Goal: Use online tool/utility: Use online tool/utility

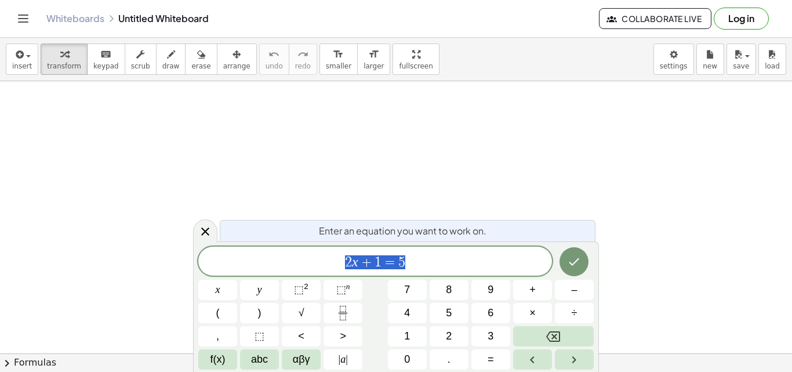
scroll to position [347, 0]
click at [259, 230] on div "Enter an equation you want to work on." at bounding box center [408, 230] width 376 height 21
click at [264, 230] on div "Enter an equation you want to work on." at bounding box center [408, 230] width 376 height 21
click at [326, 228] on span "Enter an equation you want to work on." at bounding box center [403, 231] width 168 height 14
click at [389, 264] on span "=" at bounding box center [390, 262] width 17 height 14
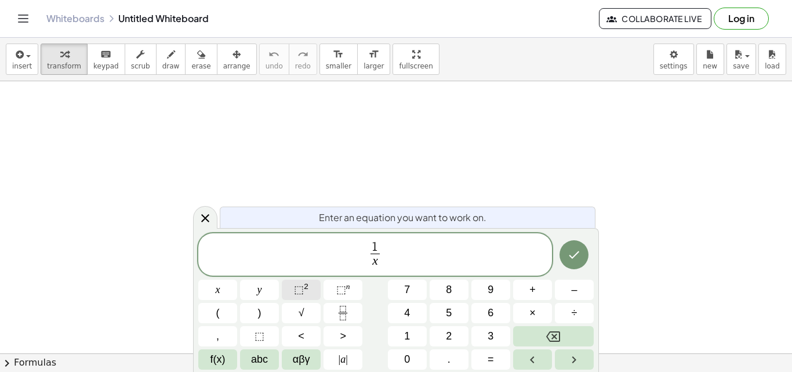
click at [309, 285] on button "⬚ 2" at bounding box center [301, 290] width 39 height 20
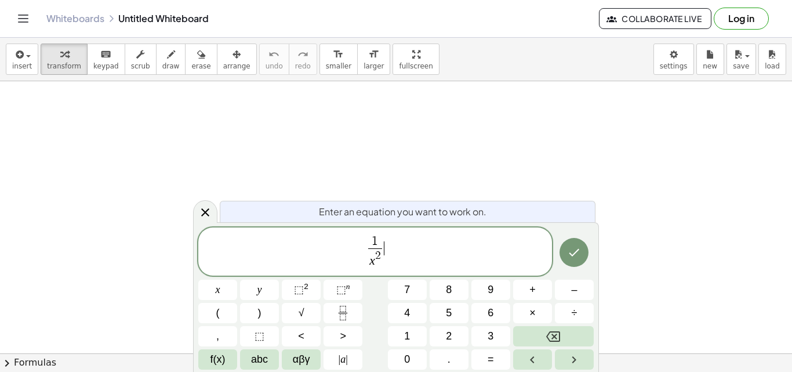
click at [384, 246] on span "1 x 2 ​ ​" at bounding box center [375, 252] width 354 height 36
click at [578, 249] on icon "Done" at bounding box center [574, 252] width 14 height 14
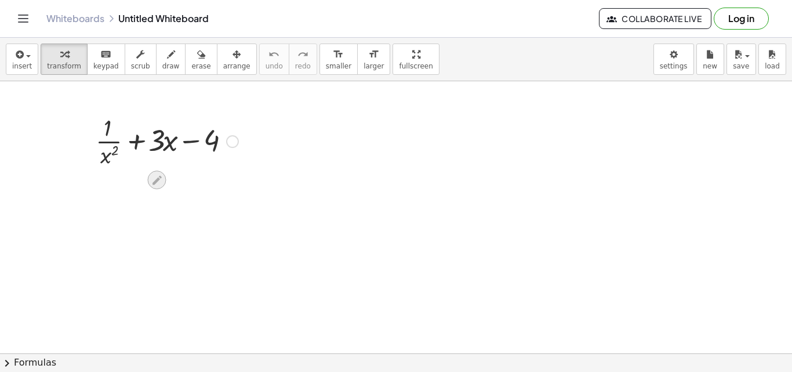
click at [154, 181] on icon at bounding box center [157, 179] width 9 height 9
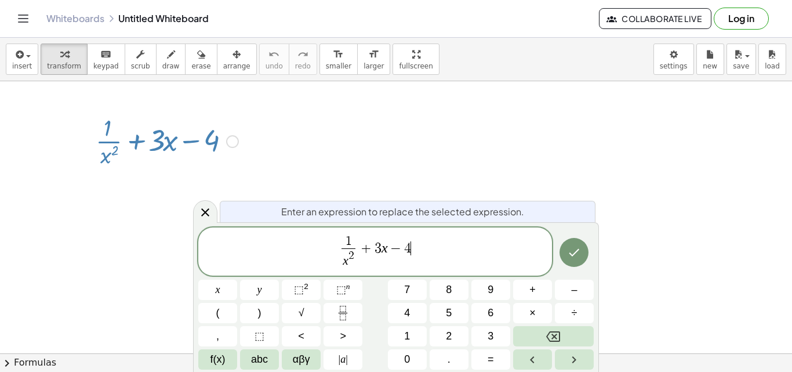
click at [485, 250] on span "1 x 2 ​ + 3 x − 4 ​" at bounding box center [375, 252] width 354 height 36
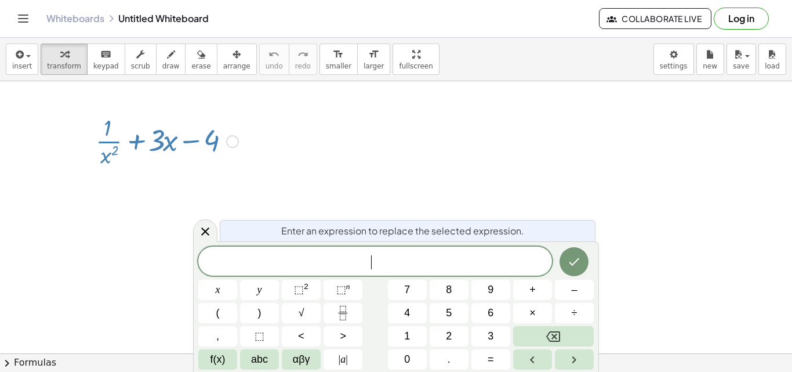
click at [107, 136] on div at bounding box center [167, 140] width 154 height 58
click at [148, 147] on div at bounding box center [167, 140] width 154 height 58
click at [167, 143] on div at bounding box center [167, 140] width 154 height 58
click at [260, 256] on span "​" at bounding box center [375, 262] width 354 height 16
click at [299, 293] on span "⬚" at bounding box center [299, 290] width 10 height 12
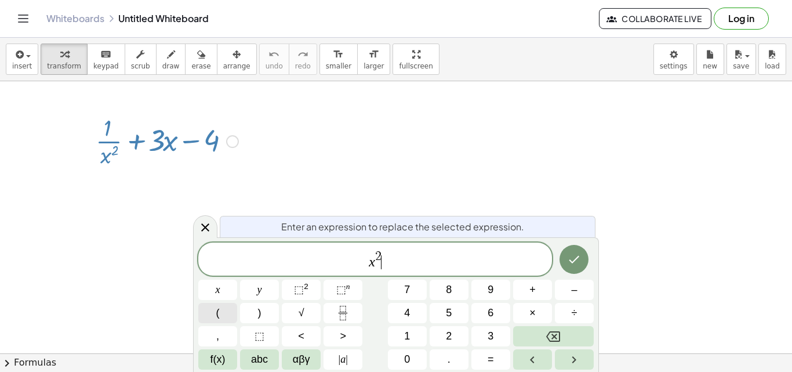
click at [219, 317] on button "(" at bounding box center [217, 313] width 39 height 20
click at [580, 255] on icon "Done" at bounding box center [574, 259] width 14 height 14
click at [575, 251] on button "Done" at bounding box center [574, 258] width 29 height 29
click at [155, 190] on div at bounding box center [396, 142] width 792 height 816
click at [151, 191] on div at bounding box center [396, 142] width 792 height 816
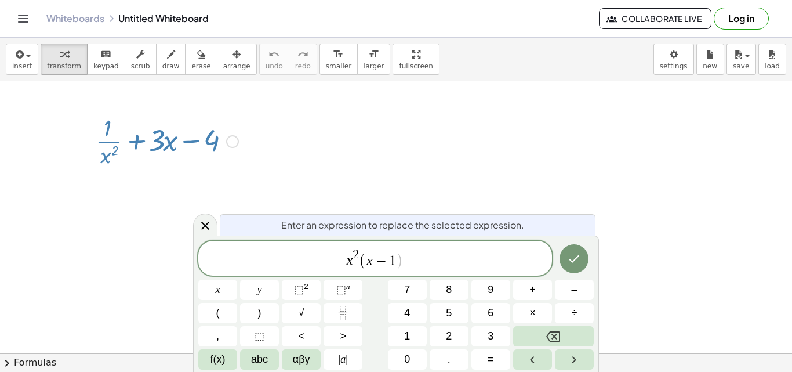
click at [228, 140] on div at bounding box center [232, 141] width 13 height 13
click at [129, 177] on div at bounding box center [396, 142] width 792 height 816
click at [115, 201] on div at bounding box center [396, 142] width 792 height 816
click at [568, 253] on button "Done" at bounding box center [574, 258] width 29 height 29
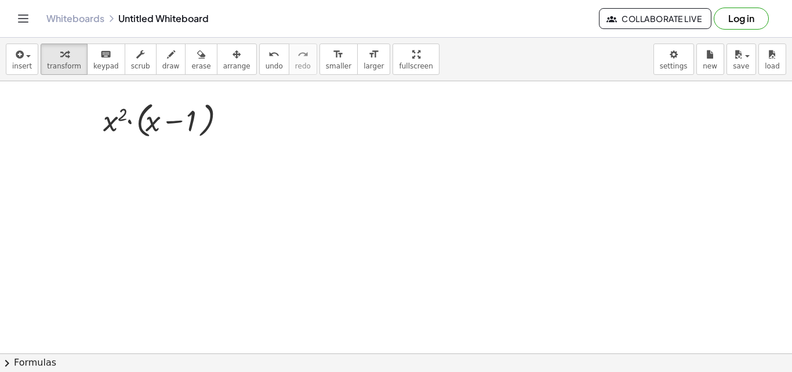
scroll to position [348, 0]
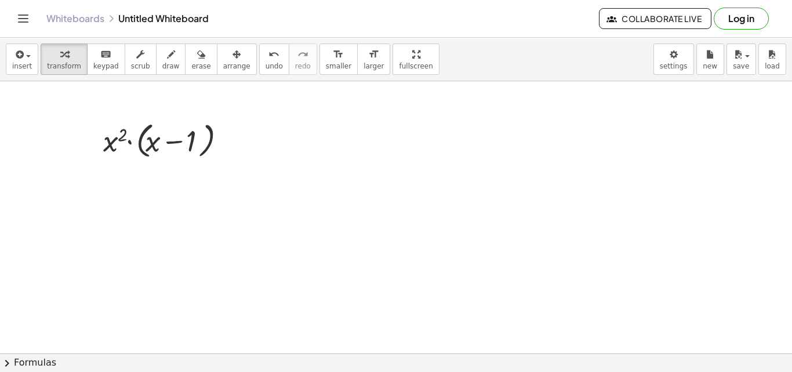
click at [164, 199] on div at bounding box center [396, 141] width 792 height 816
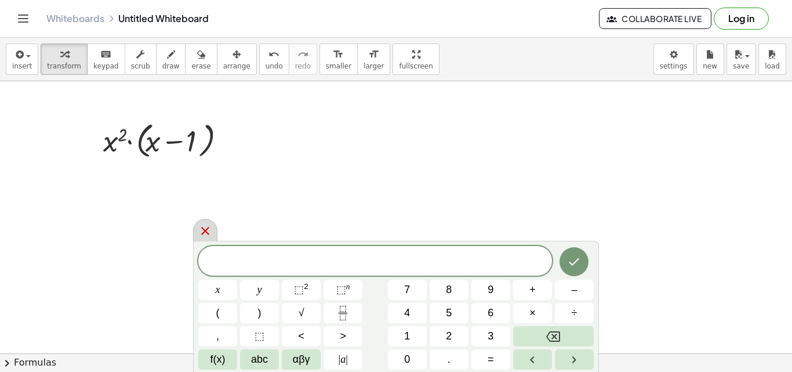
click at [199, 231] on icon at bounding box center [205, 231] width 14 height 14
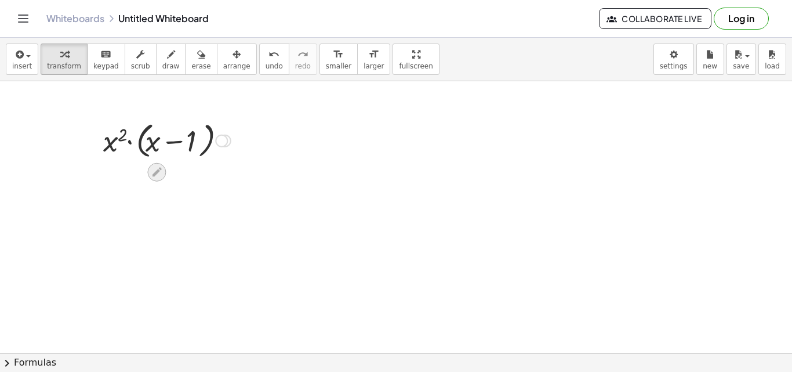
click at [157, 168] on icon at bounding box center [157, 172] width 12 height 12
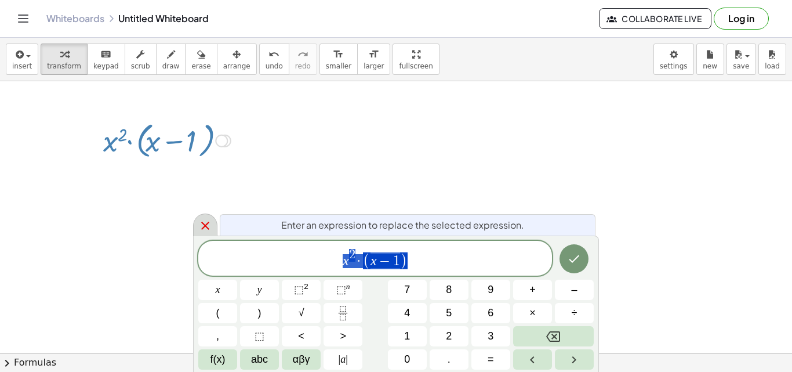
click at [209, 224] on icon at bounding box center [205, 226] width 14 height 14
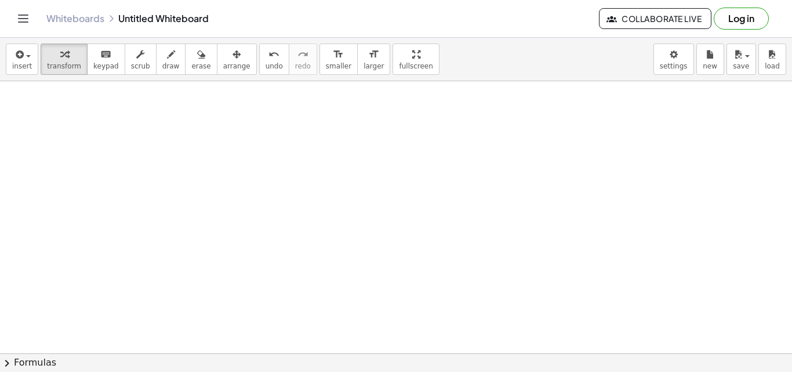
scroll to position [0, 0]
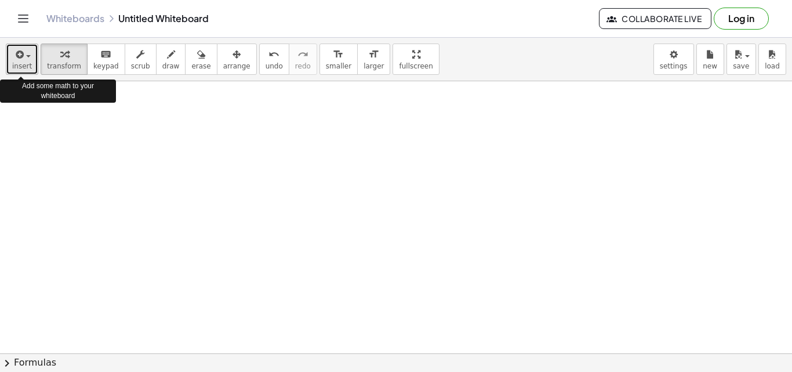
click at [27, 55] on div "button" at bounding box center [22, 54] width 20 height 14
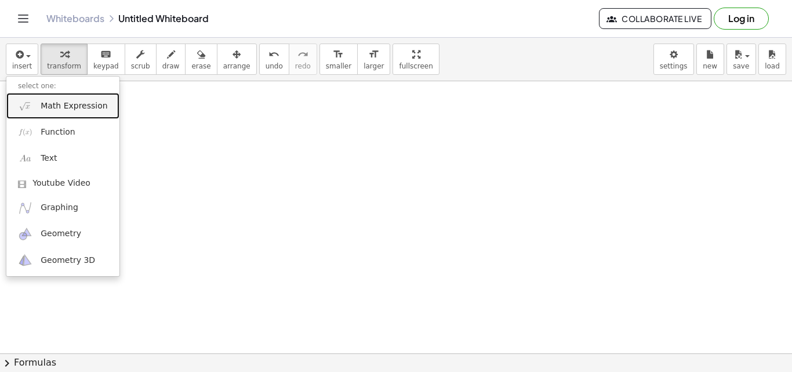
click at [93, 108] on span "Math Expression" at bounding box center [74, 106] width 67 height 12
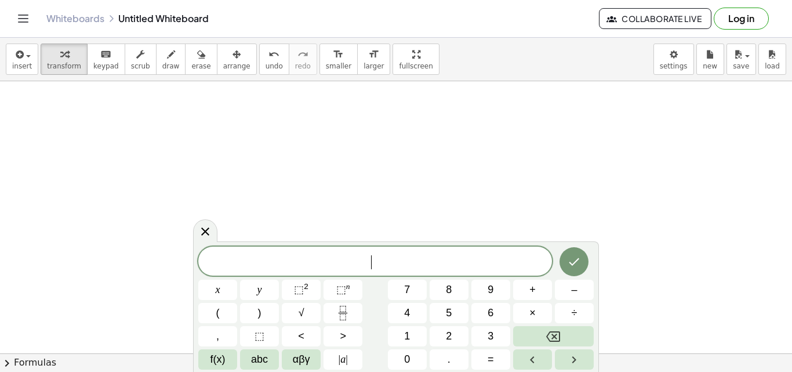
click at [233, 262] on span "​" at bounding box center [375, 262] width 354 height 16
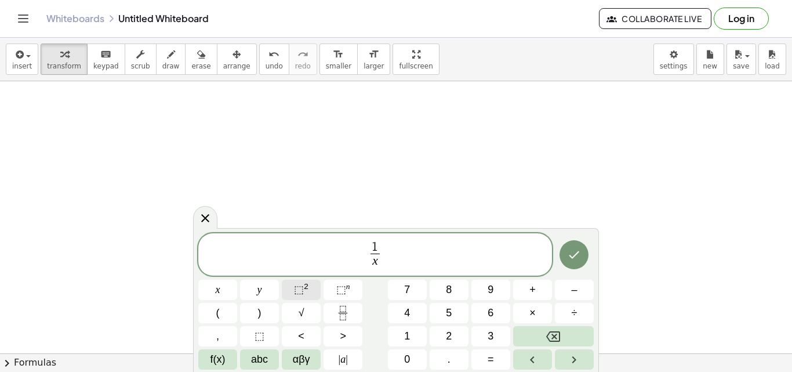
click at [293, 282] on button "⬚ 2" at bounding box center [301, 290] width 39 height 20
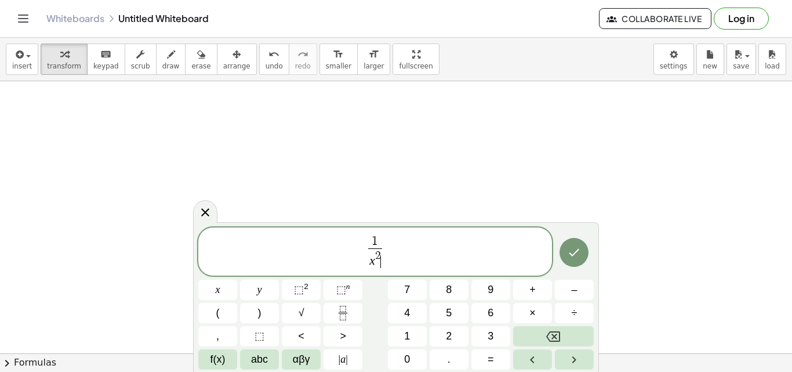
click at [393, 249] on span "1 x 2 ​ ​" at bounding box center [375, 252] width 354 height 36
click at [337, 250] on span "​ 1 x 2 ​ + 3 x − 4" at bounding box center [375, 252] width 354 height 36
click at [574, 252] on icon "Done" at bounding box center [574, 252] width 14 height 14
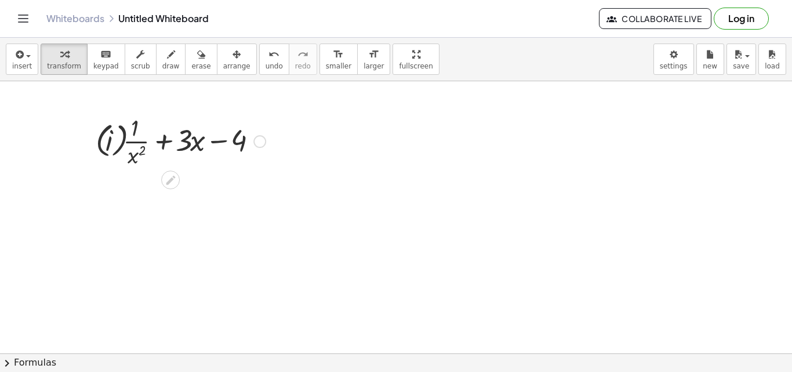
click at [161, 152] on div at bounding box center [181, 140] width 182 height 58
click at [259, 137] on div at bounding box center [259, 141] width 13 height 13
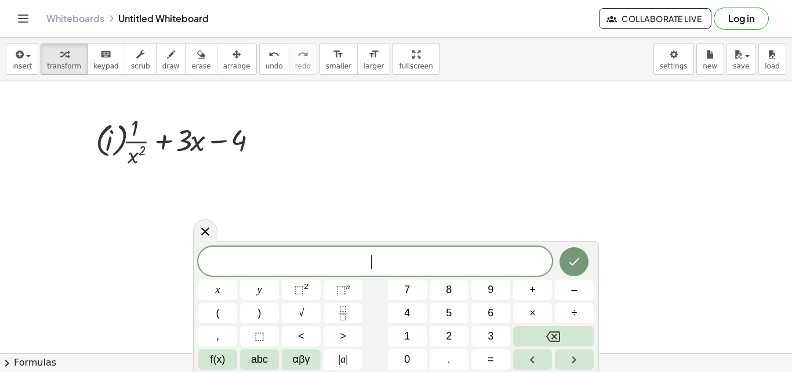
click at [260, 267] on span "​" at bounding box center [375, 262] width 354 height 16
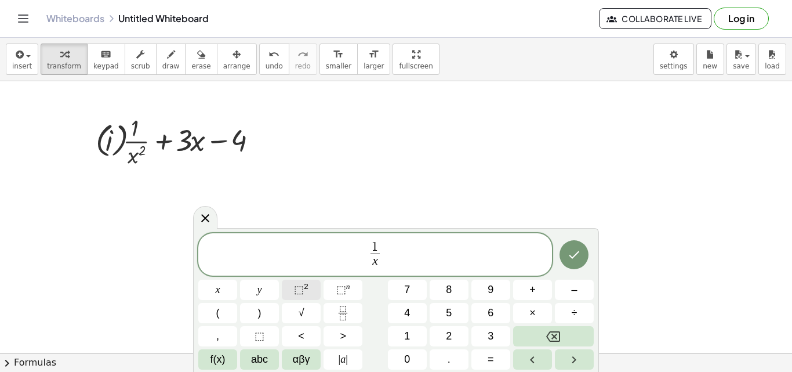
click at [303, 289] on span "⬚" at bounding box center [299, 290] width 10 height 12
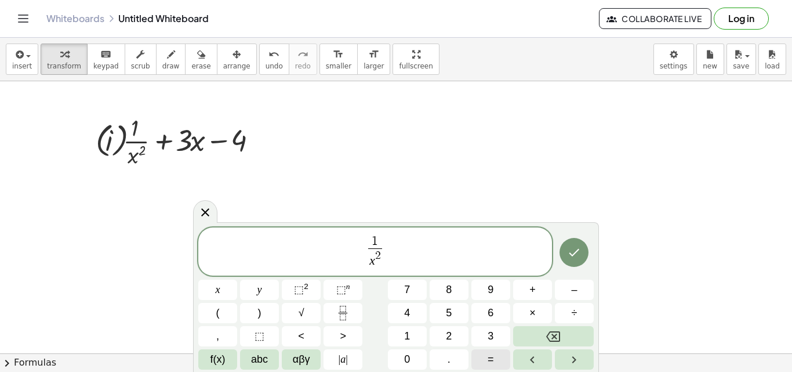
click at [492, 358] on span "=" at bounding box center [491, 359] width 6 height 16
click at [385, 249] on span "1 x 2 ​ ​" at bounding box center [375, 252] width 354 height 36
click at [488, 360] on button "=" at bounding box center [490, 359] width 39 height 20
click at [575, 283] on span "–" at bounding box center [574, 290] width 6 height 16
click at [304, 288] on sup "2" at bounding box center [306, 286] width 5 height 9
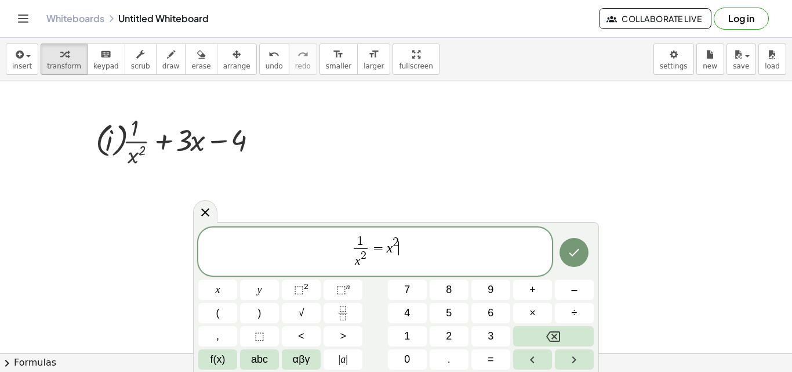
click at [390, 239] on span "1 x 2 ​ = x 2 ​" at bounding box center [375, 252] width 354 height 36
click at [260, 332] on span "⬚" at bounding box center [260, 336] width 10 height 16
click at [579, 289] on button "–" at bounding box center [574, 290] width 39 height 20
click at [261, 336] on span "⬚" at bounding box center [260, 336] width 10 height 16
click at [576, 357] on icon "Right arrow" at bounding box center [574, 360] width 14 height 14
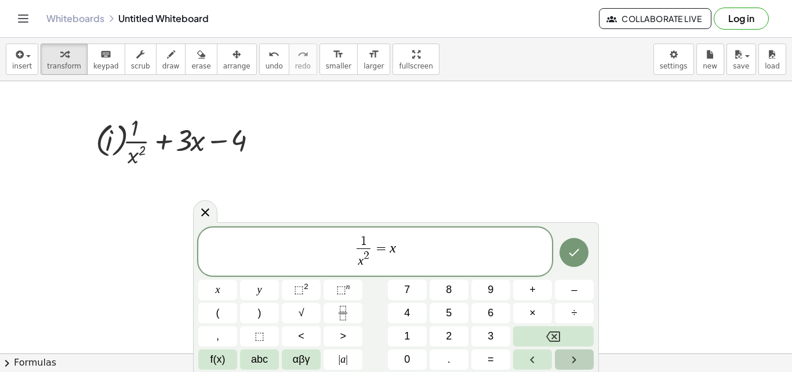
click at [573, 357] on icon "Right arrow" at bounding box center [574, 360] width 14 height 14
click at [528, 357] on icon "Left arrow" at bounding box center [532, 360] width 14 height 14
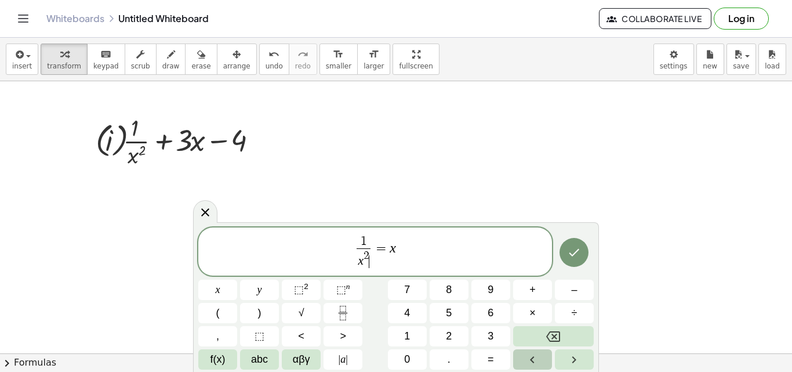
click at [528, 357] on icon "Left arrow" at bounding box center [532, 360] width 14 height 14
click at [103, 51] on div "keyboard" at bounding box center [106, 54] width 26 height 14
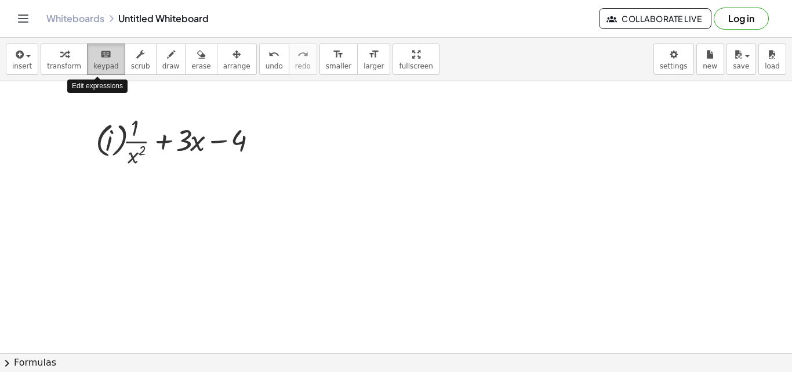
click at [103, 51] on div "keyboard" at bounding box center [106, 54] width 26 height 14
click at [106, 60] on div "keyboard" at bounding box center [106, 54] width 26 height 14
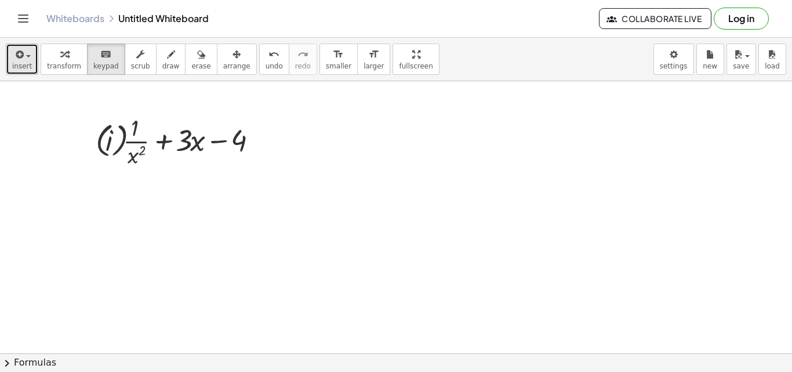
click at [32, 59] on button "insert" at bounding box center [22, 58] width 32 height 31
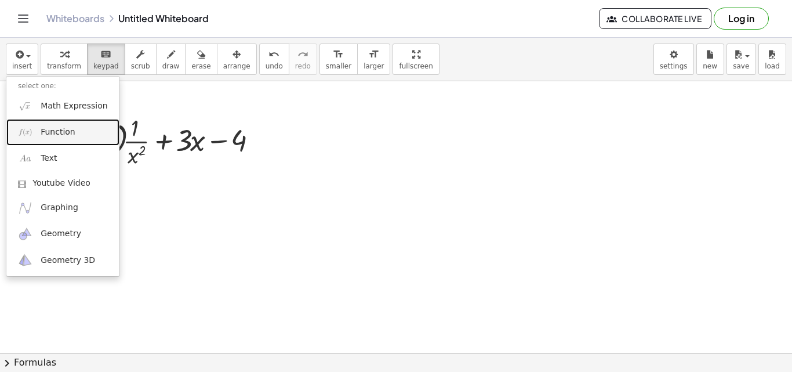
click at [37, 132] on link "Function" at bounding box center [62, 132] width 113 height 26
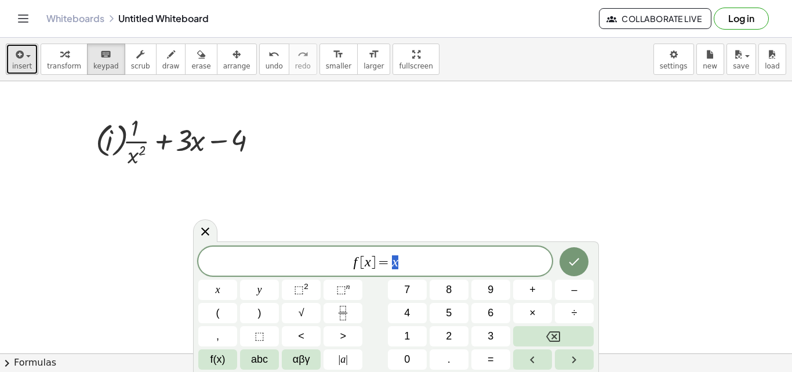
click at [22, 52] on icon "button" at bounding box center [18, 55] width 10 height 14
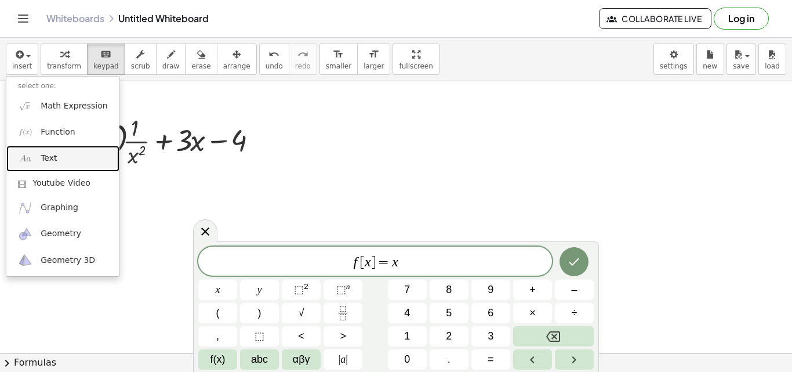
click at [48, 159] on span "Text" at bounding box center [49, 159] width 16 height 12
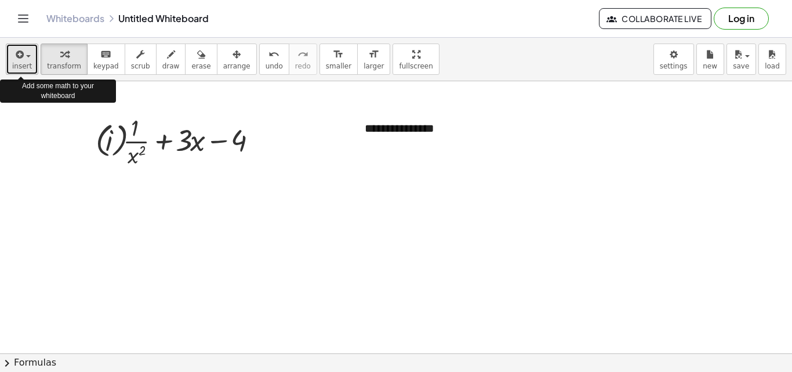
click at [22, 55] on icon "button" at bounding box center [18, 55] width 10 height 14
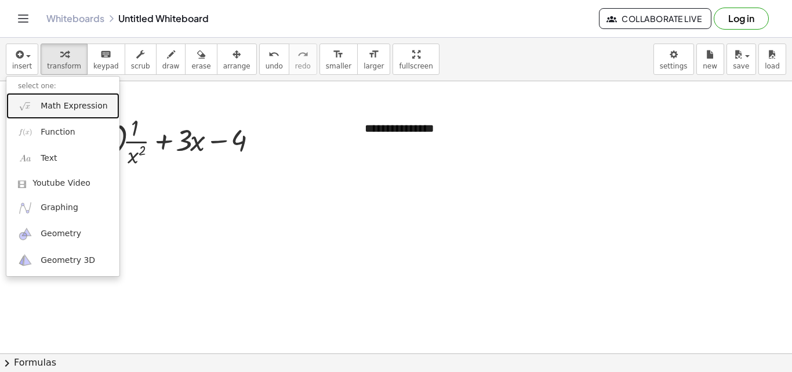
click at [63, 101] on span "Math Expression" at bounding box center [74, 106] width 67 height 12
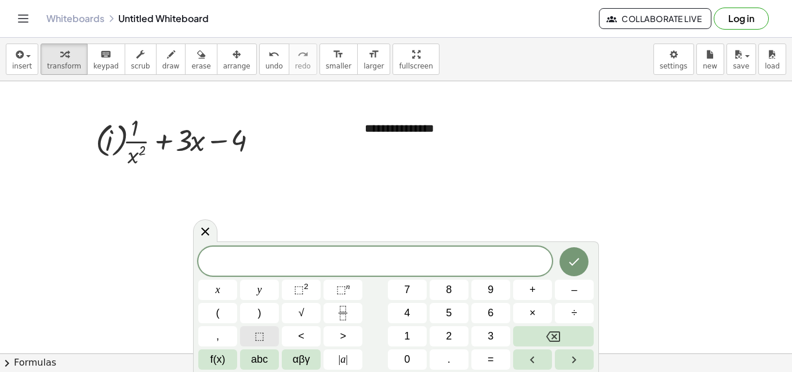
click at [252, 336] on button "⬚" at bounding box center [259, 336] width 39 height 20
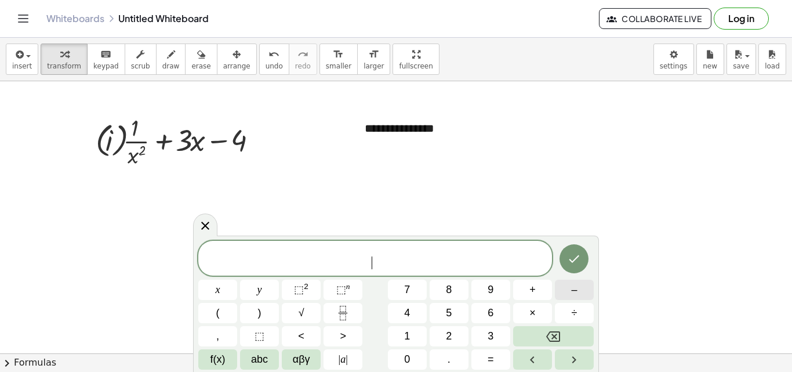
click at [579, 290] on button "–" at bounding box center [574, 290] width 39 height 20
click at [293, 292] on button "⬚ 2" at bounding box center [301, 290] width 39 height 20
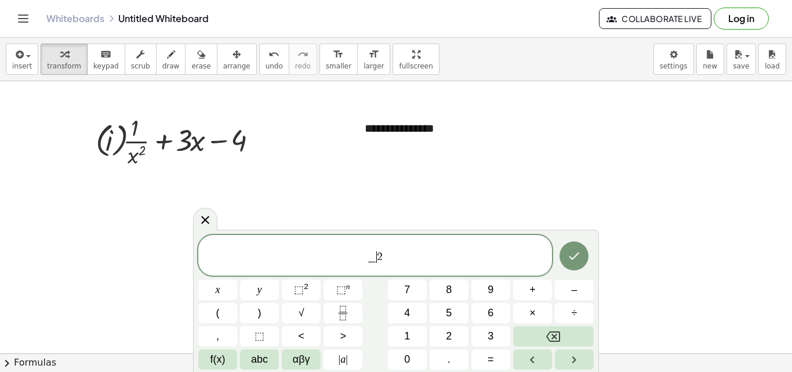
click at [378, 258] on span "2" at bounding box center [380, 256] width 6 height 11
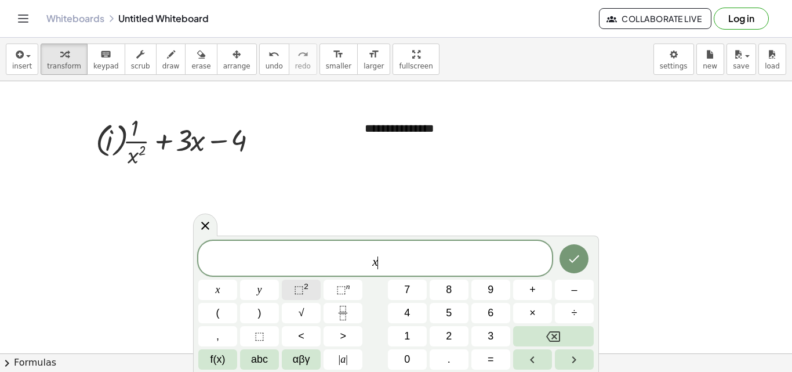
click at [307, 283] on sup "2" at bounding box center [306, 286] width 5 height 9
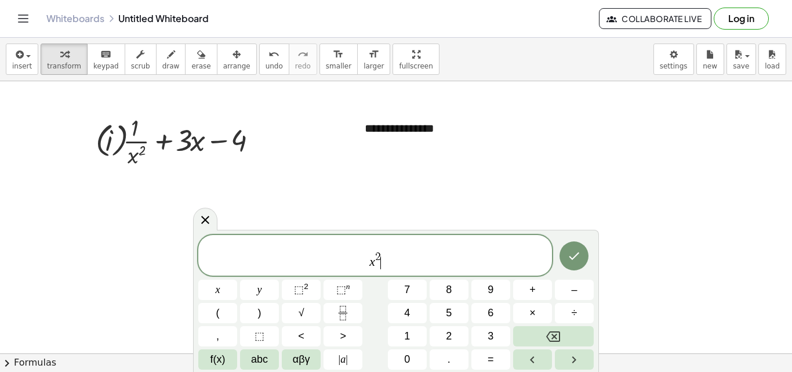
click at [378, 254] on span "2" at bounding box center [378, 256] width 6 height 11
click at [388, 255] on span "1 x ​ ​ ​" at bounding box center [375, 255] width 354 height 30
click at [380, 259] on span "1 x ​ ​ ​" at bounding box center [375, 255] width 354 height 30
click at [380, 262] on span "1 x ​ ​ ​" at bounding box center [375, 255] width 354 height 30
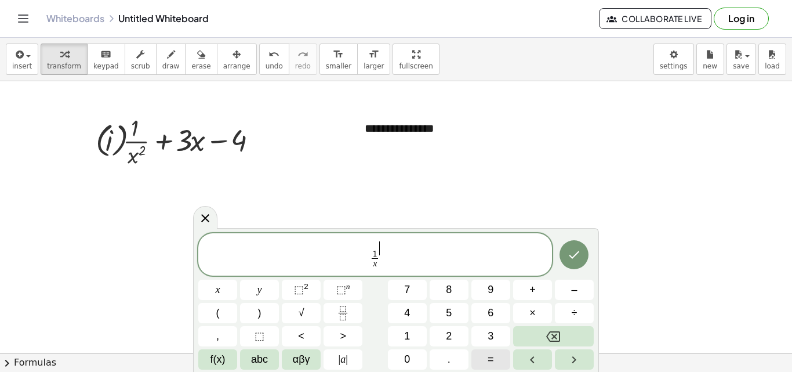
click at [493, 357] on span "=" at bounding box center [491, 359] width 6 height 16
click at [384, 256] on span "1 x ​ ​" at bounding box center [375, 255] width 354 height 31
click at [306, 287] on sup "2" at bounding box center [306, 286] width 5 height 9
click at [390, 247] on span "2" at bounding box center [393, 247] width 6 height 13
click at [578, 253] on icon "Done" at bounding box center [574, 255] width 14 height 14
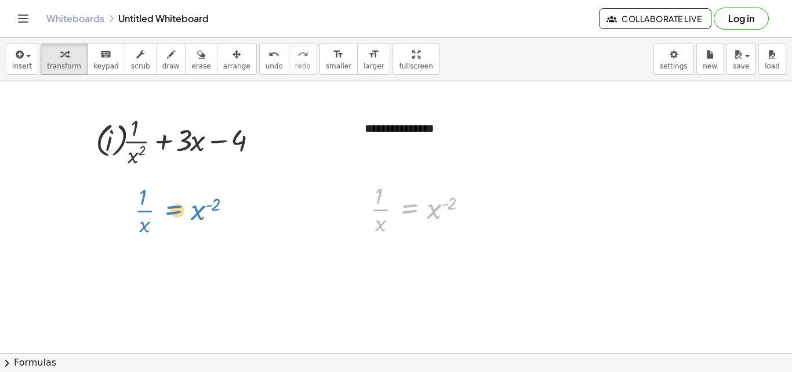
drag, startPoint x: 411, startPoint y: 208, endPoint x: 175, endPoint y: 209, distance: 235.4
click at [413, 249] on icon at bounding box center [409, 248] width 10 height 10
drag, startPoint x: 470, startPoint y: 212, endPoint x: 197, endPoint y: 197, distance: 273.0
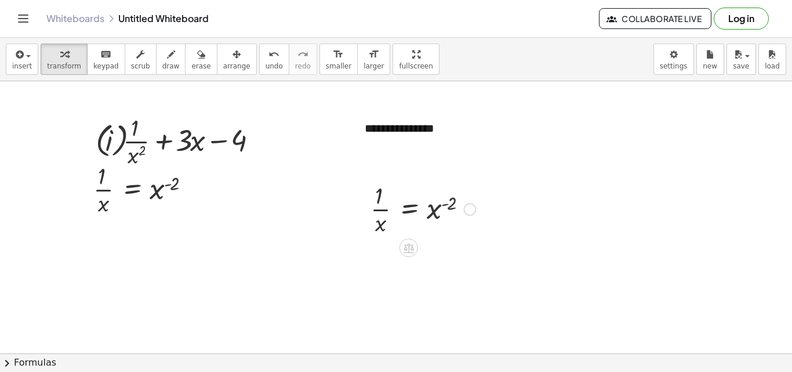
drag, startPoint x: 432, startPoint y: 219, endPoint x: 391, endPoint y: 204, distance: 43.5
click at [391, 204] on div at bounding box center [423, 208] width 117 height 58
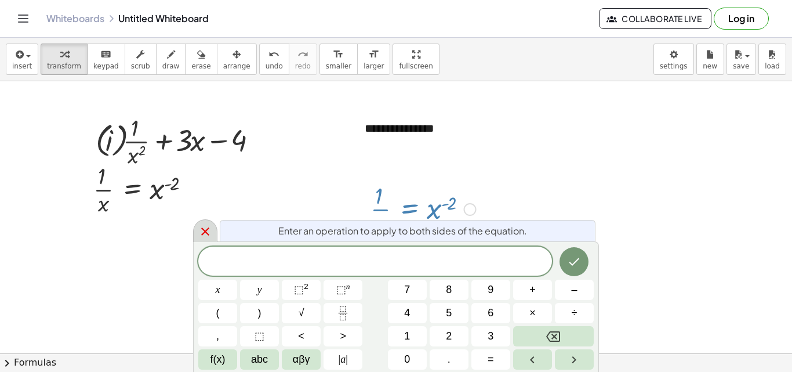
click at [204, 227] on icon at bounding box center [205, 231] width 14 height 14
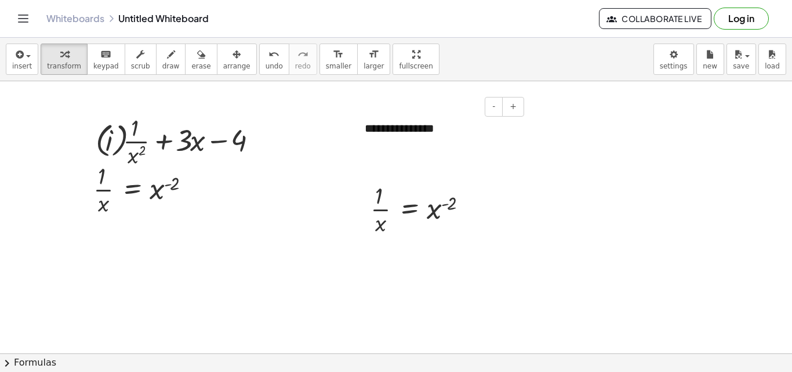
click at [380, 130] on div "**********" at bounding box center [440, 128] width 174 height 40
drag, startPoint x: 419, startPoint y: 129, endPoint x: 397, endPoint y: 152, distance: 31.6
drag, startPoint x: 407, startPoint y: 209, endPoint x: 349, endPoint y: 158, distance: 77.7
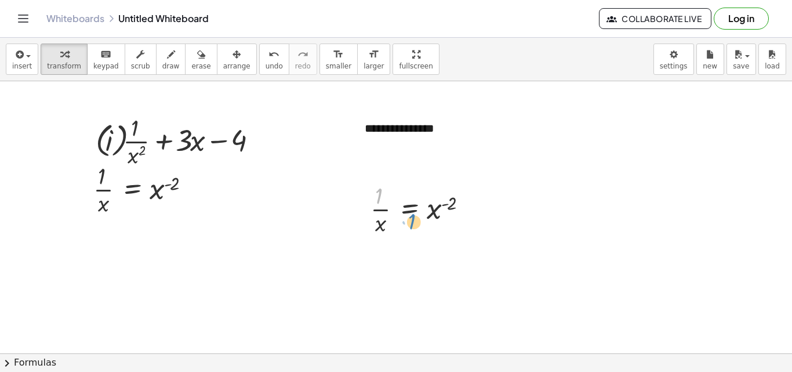
drag, startPoint x: 379, startPoint y: 184, endPoint x: 412, endPoint y: 210, distance: 41.8
click at [412, 210] on div at bounding box center [423, 208] width 117 height 58
click at [411, 246] on icon at bounding box center [409, 248] width 10 height 10
click at [411, 248] on span "×" at bounding box center [408, 247] width 7 height 17
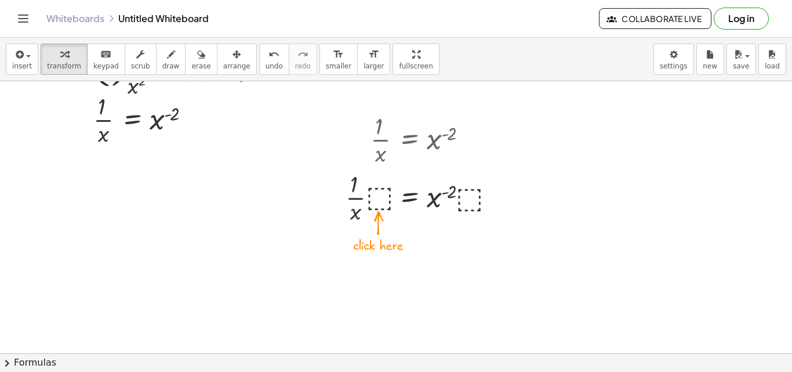
scroll to position [58, 0]
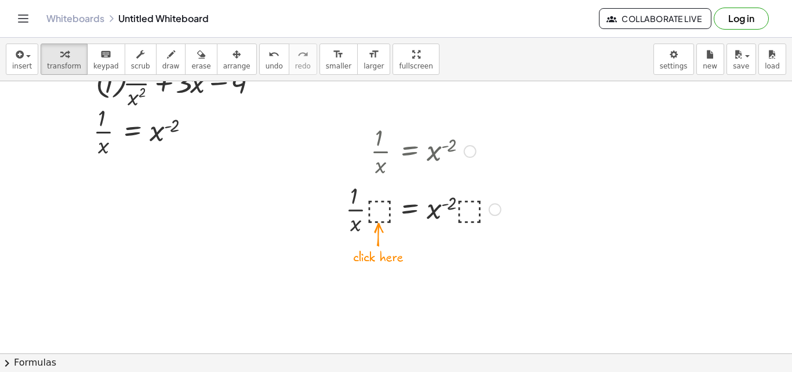
click at [375, 210] on div at bounding box center [423, 208] width 167 height 58
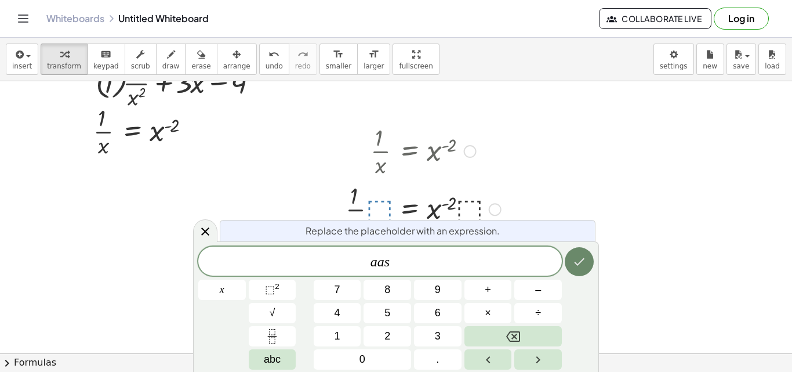
click at [578, 256] on icon "Done" at bounding box center [579, 262] width 14 height 14
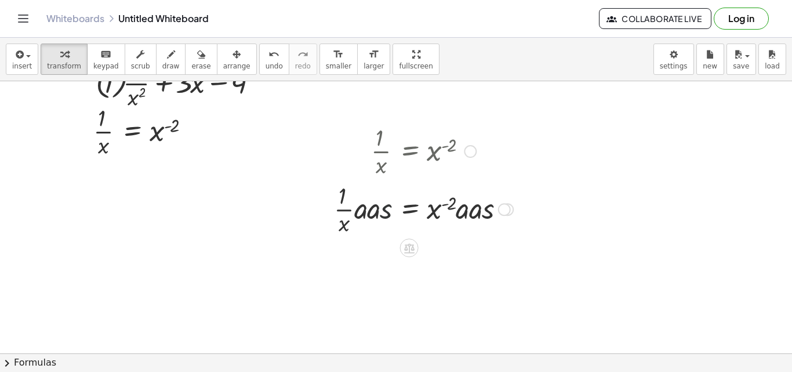
click at [382, 195] on div at bounding box center [423, 208] width 191 height 58
click at [384, 208] on div at bounding box center [423, 208] width 191 height 58
click at [197, 53] on icon "button" at bounding box center [201, 55] width 8 height 14
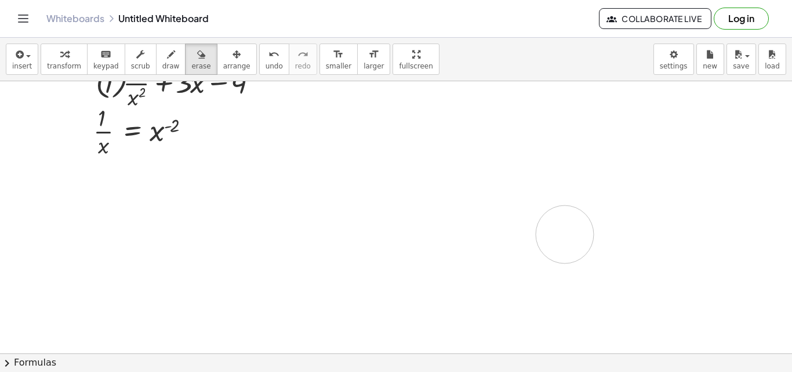
drag, startPoint x: 380, startPoint y: 146, endPoint x: 565, endPoint y: 234, distance: 205.4
drag, startPoint x: 373, startPoint y: 139, endPoint x: 384, endPoint y: 168, distance: 31.2
drag, startPoint x: 381, startPoint y: 146, endPoint x: 495, endPoint y: 217, distance: 134.2
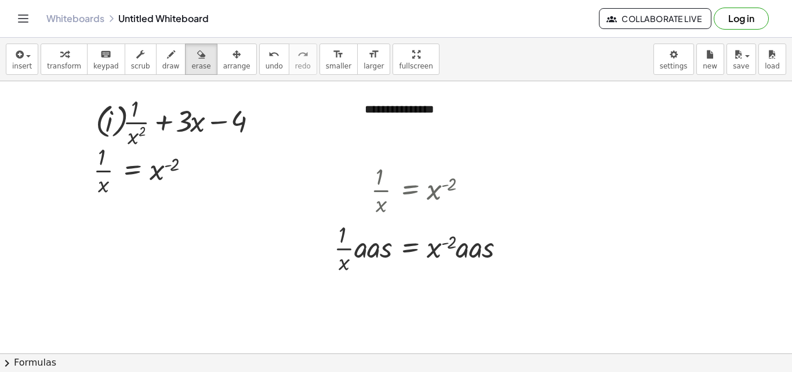
scroll to position [0, 0]
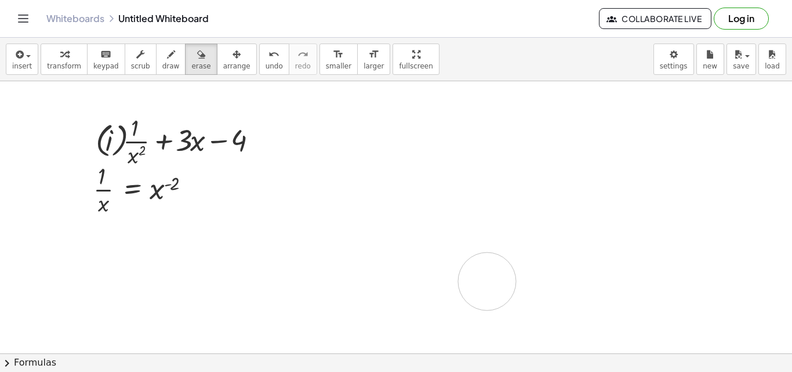
drag, startPoint x: 375, startPoint y: 130, endPoint x: 488, endPoint y: 282, distance: 189.4
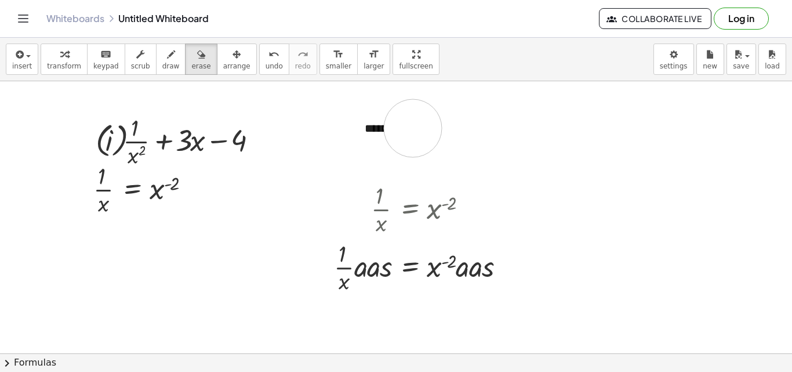
drag, startPoint x: 389, startPoint y: 128, endPoint x: 380, endPoint y: 130, distance: 9.0
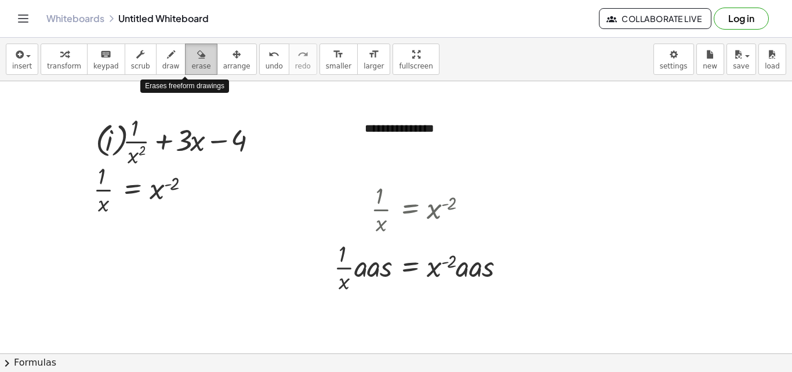
click at [191, 59] on div "button" at bounding box center [200, 54] width 19 height 14
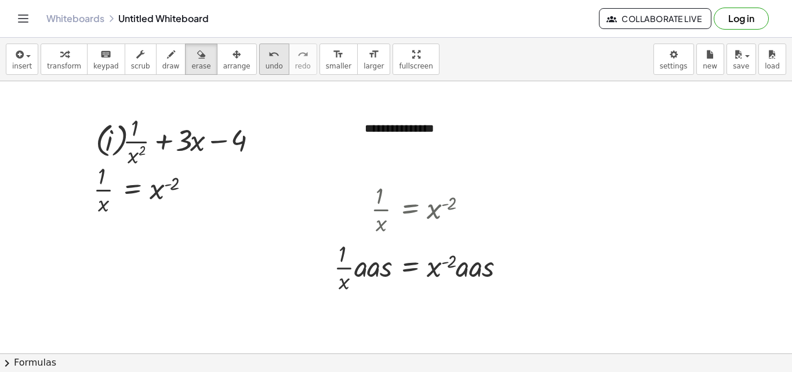
click at [266, 65] on span "undo" at bounding box center [274, 66] width 17 height 8
click at [268, 49] on icon "undo" at bounding box center [273, 55] width 11 height 14
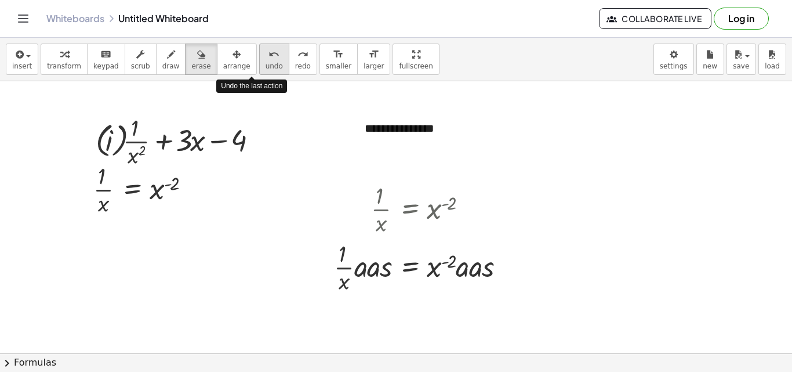
click at [268, 49] on icon "undo" at bounding box center [273, 55] width 11 height 14
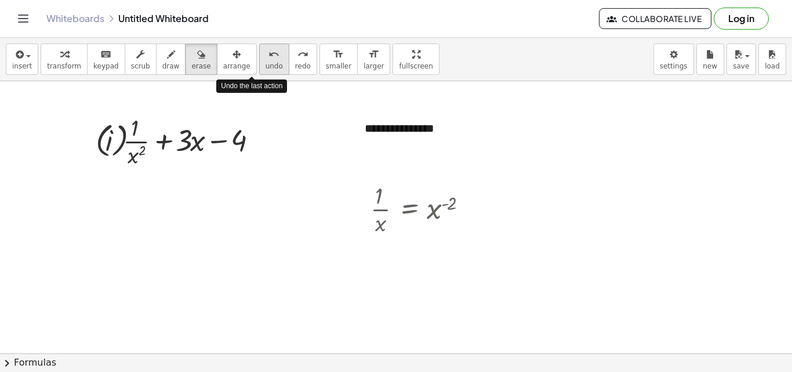
click at [268, 49] on icon "undo" at bounding box center [273, 55] width 11 height 14
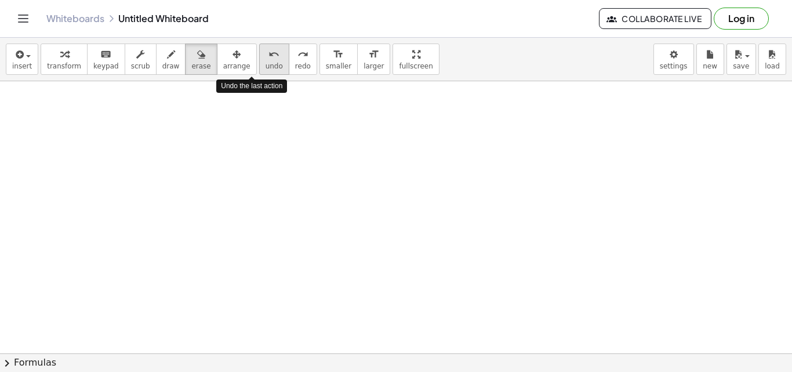
click at [268, 49] on icon "undo" at bounding box center [273, 55] width 11 height 14
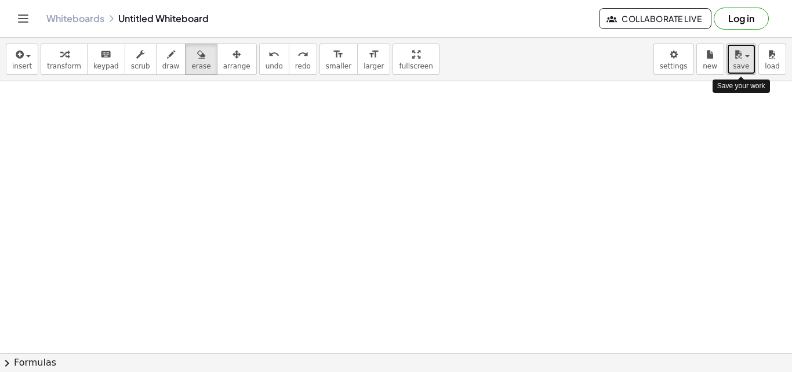
click at [750, 54] on button "save" at bounding box center [742, 58] width 30 height 31
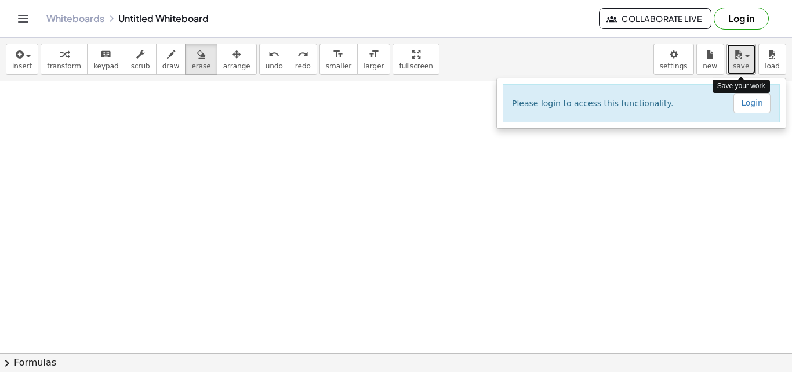
click at [750, 54] on button "save" at bounding box center [742, 58] width 30 height 31
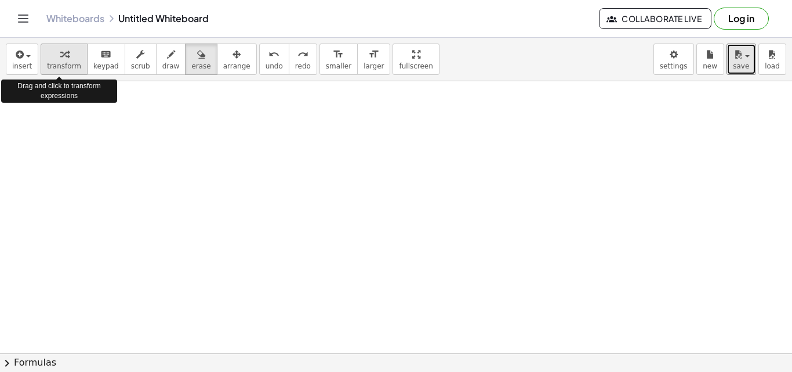
click at [63, 65] on span "transform" at bounding box center [64, 66] width 34 height 8
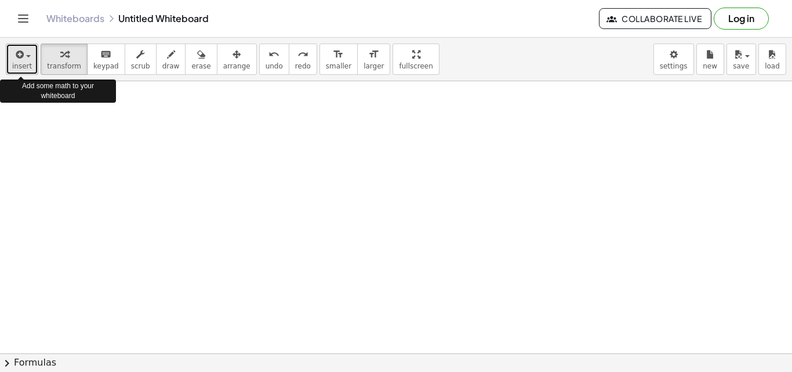
click at [27, 60] on div "button" at bounding box center [22, 54] width 20 height 14
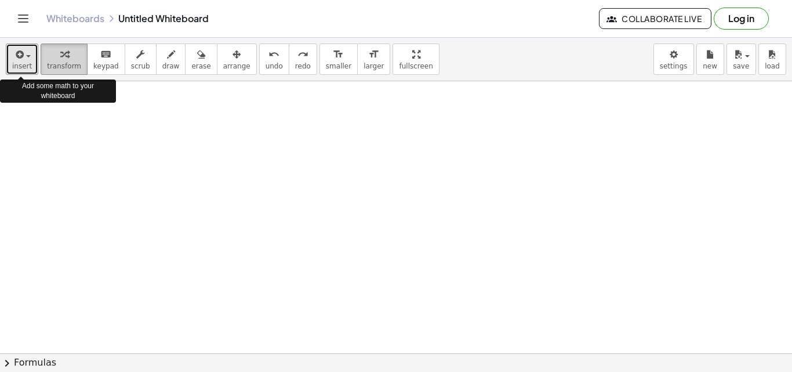
click at [60, 52] on icon "button" at bounding box center [64, 55] width 8 height 14
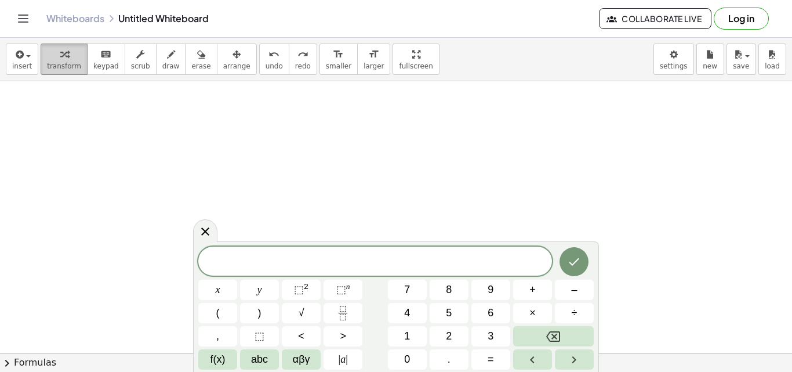
click at [74, 55] on button "transform" at bounding box center [64, 58] width 47 height 31
click at [13, 50] on icon "button" at bounding box center [18, 55] width 10 height 14
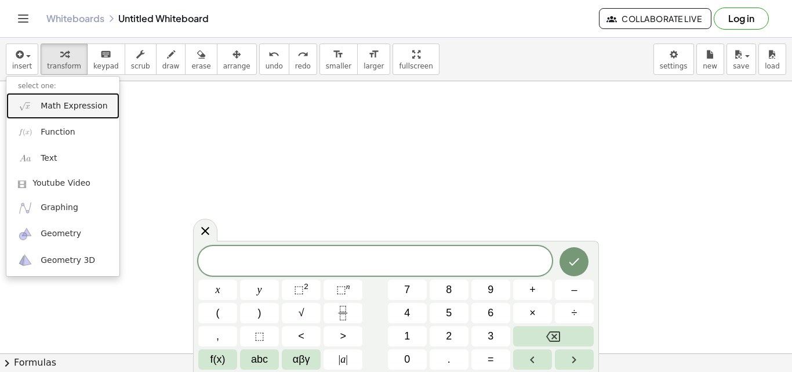
click at [53, 103] on span "Math Expression" at bounding box center [74, 106] width 67 height 12
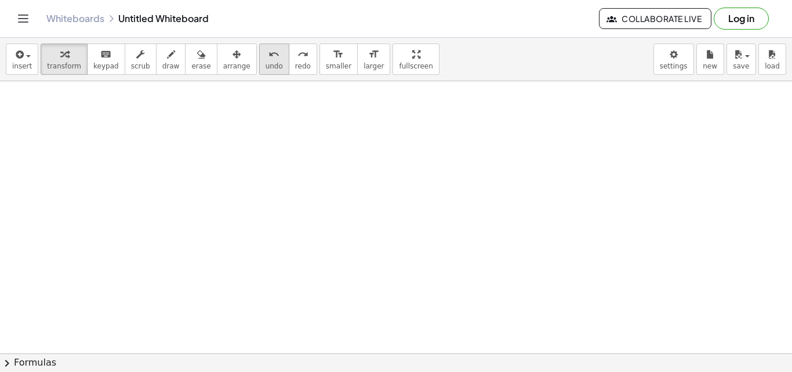
click at [266, 55] on div "undo" at bounding box center [274, 54] width 17 height 14
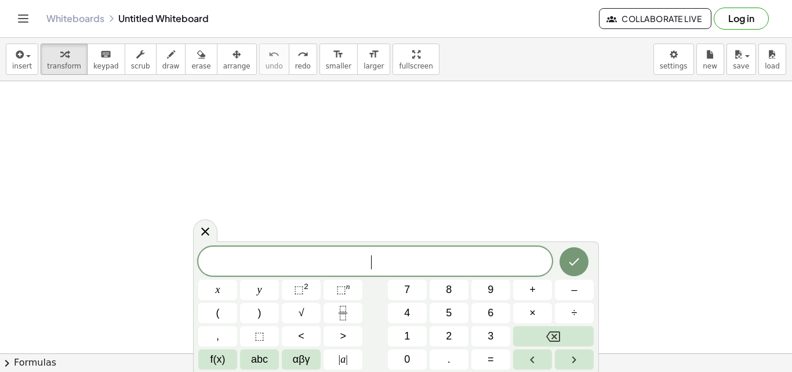
scroll to position [58, 0]
